Goal: Transaction & Acquisition: Purchase product/service

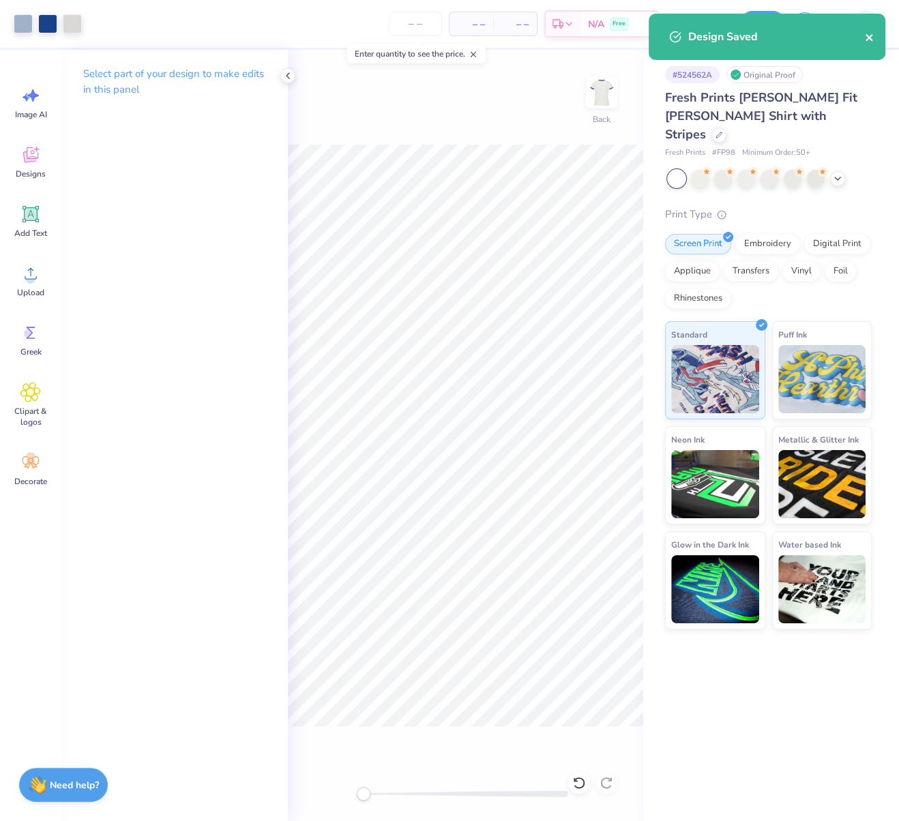
drag, startPoint x: 872, startPoint y: 38, endPoint x: 870, endPoint y: 46, distance: 8.3
click at [872, 38] on icon "close" at bounding box center [870, 37] width 10 height 11
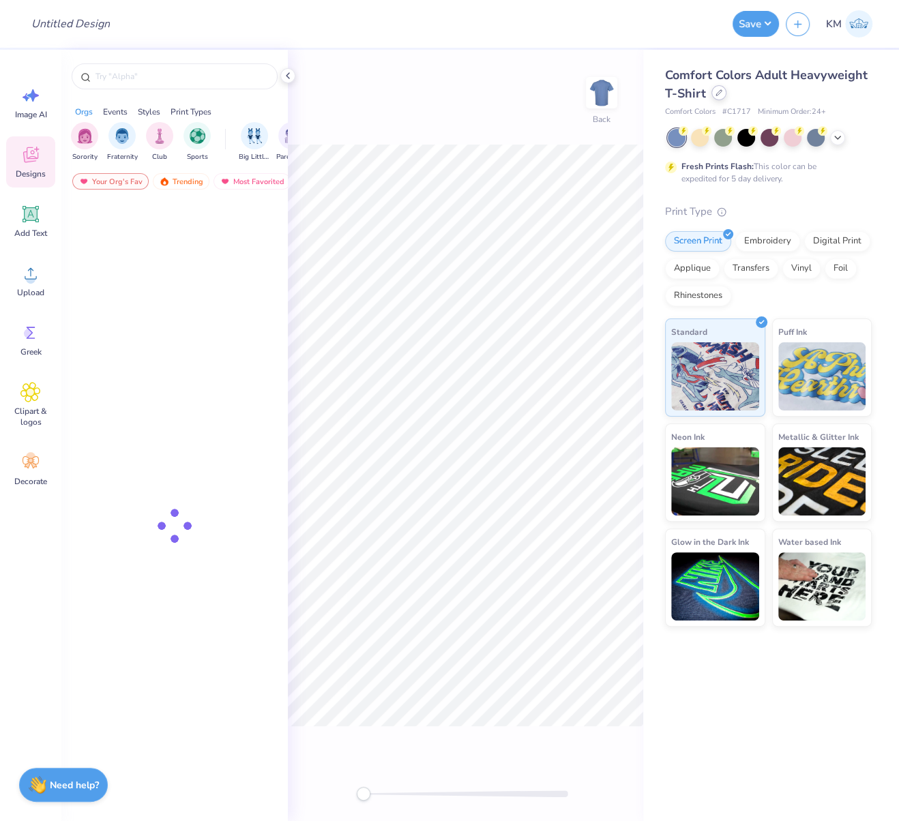
click at [720, 95] on icon at bounding box center [718, 92] width 7 height 7
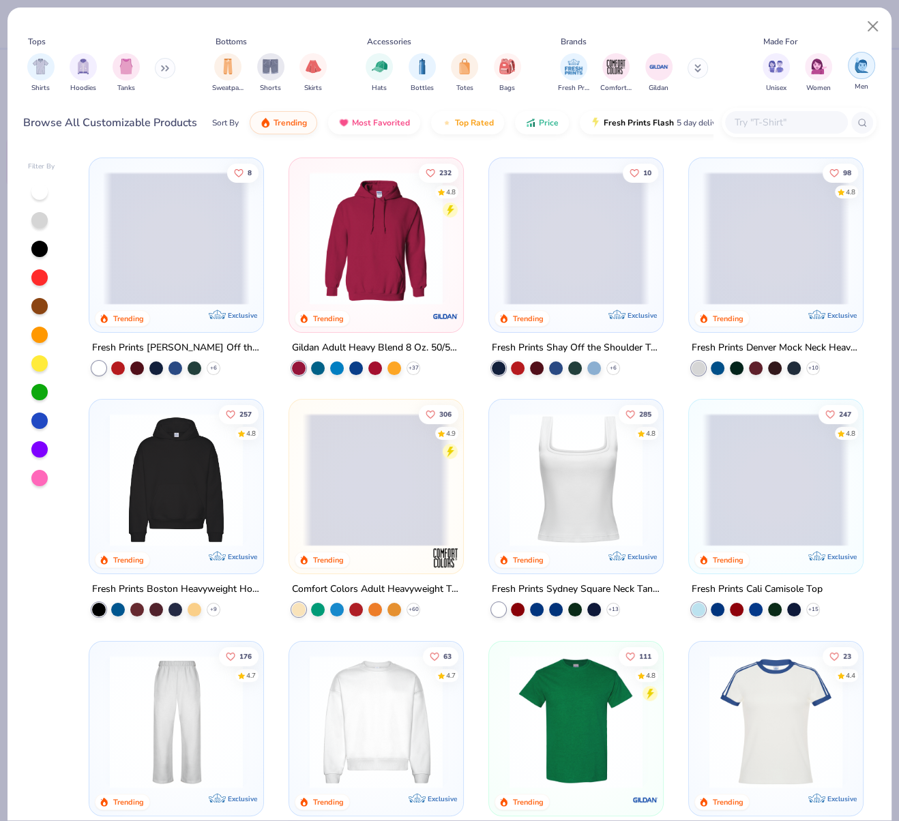
click at [860, 70] on img "filter for Men" at bounding box center [861, 65] width 15 height 16
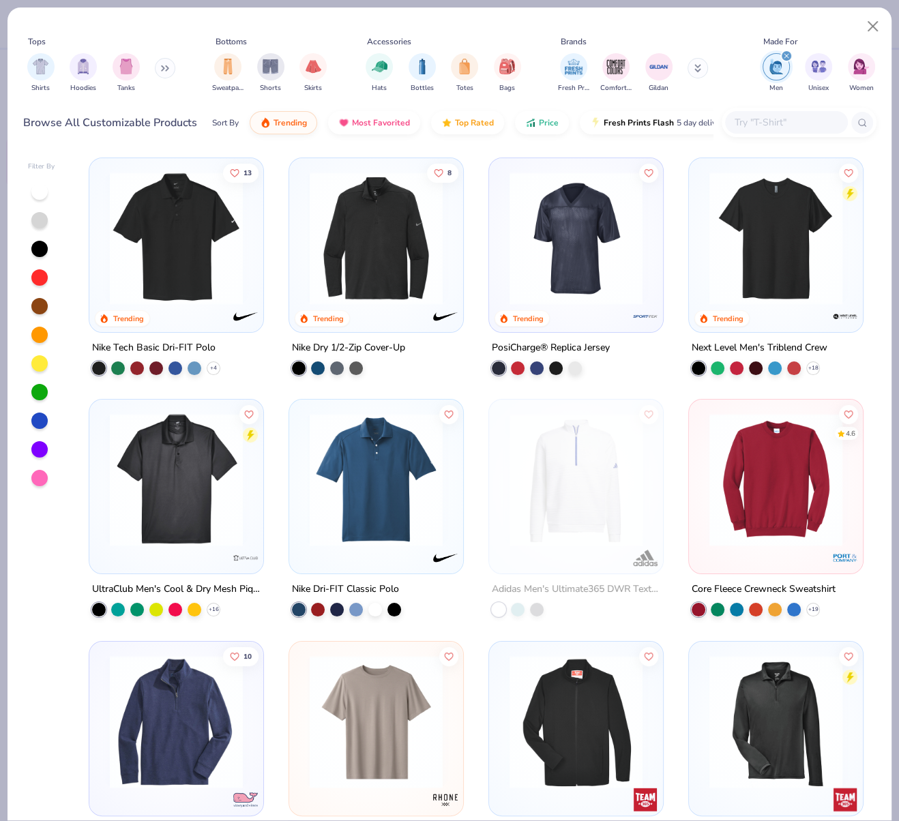
drag, startPoint x: 788, startPoint y: 53, endPoint x: 803, endPoint y: 63, distance: 17.2
click at [788, 52] on div "filter for Men" at bounding box center [786, 56] width 12 height 12
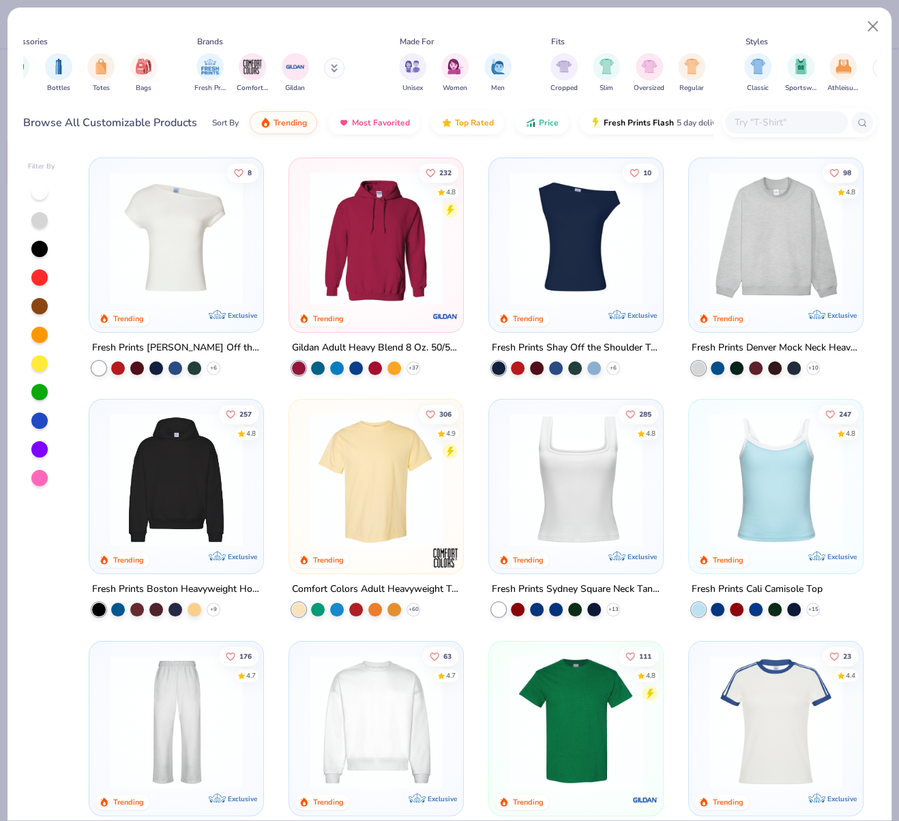
scroll to position [0, 360]
click at [647, 70] on img "filter for Oversized" at bounding box center [653, 65] width 16 height 16
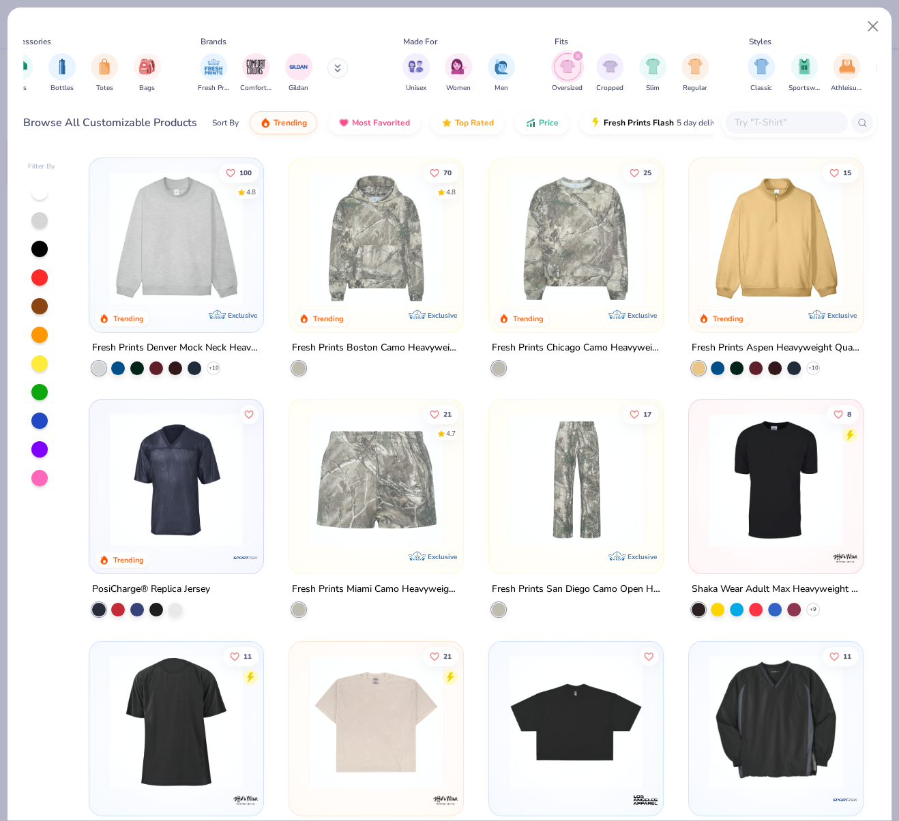
click at [400, 722] on img at bounding box center [376, 721] width 147 height 133
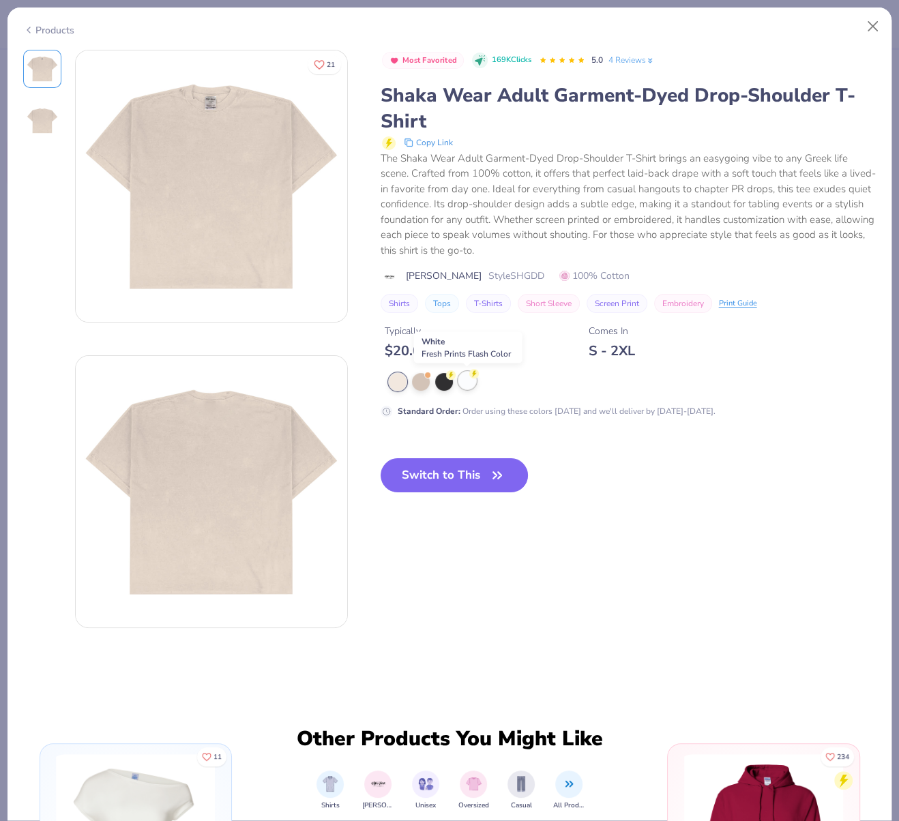
click at [465, 380] on div at bounding box center [467, 381] width 18 height 18
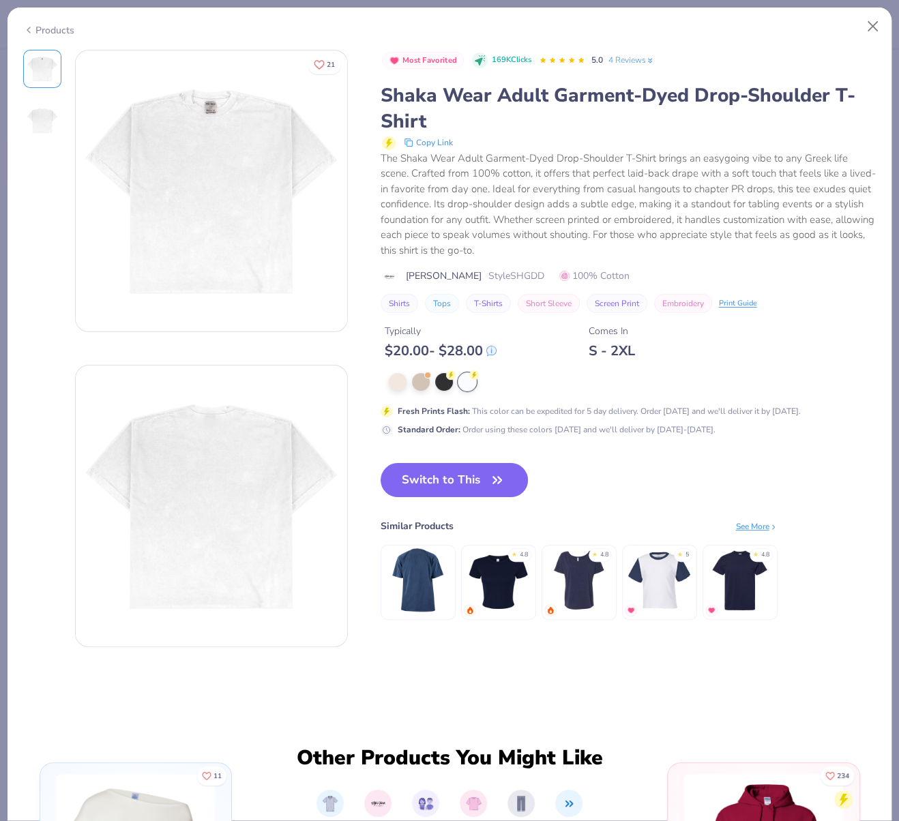
drag, startPoint x: 463, startPoint y: 486, endPoint x: 898, endPoint y: 429, distance: 438.8
click at [463, 486] on button "Switch to This" at bounding box center [455, 480] width 148 height 34
